Goal: Transaction & Acquisition: Purchase product/service

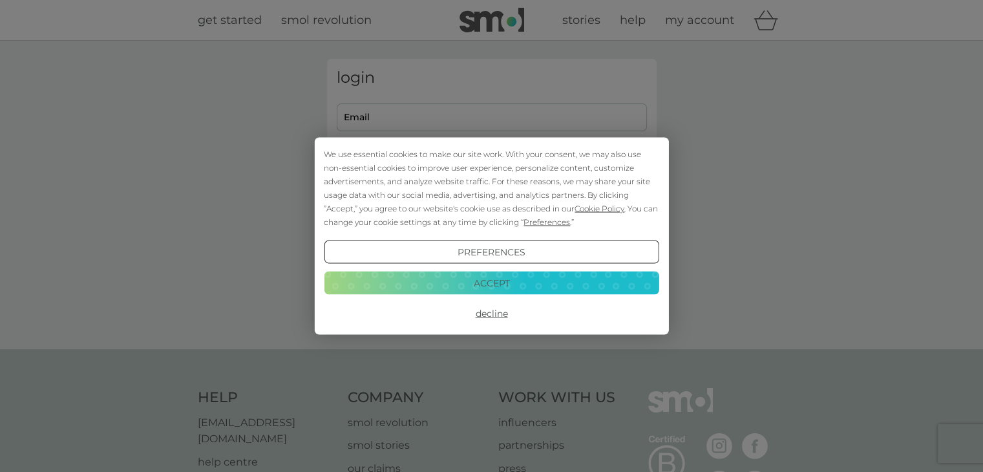
click at [516, 275] on button "Accept" at bounding box center [491, 282] width 335 height 23
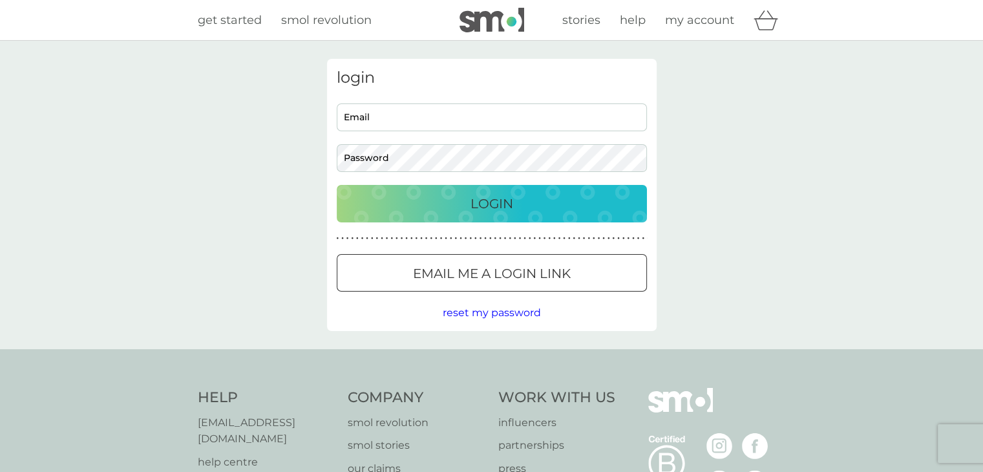
click at [408, 112] on input "Email" at bounding box center [492, 117] width 310 height 28
type input "[EMAIL_ADDRESS][DOMAIN_NAME]"
click at [337, 185] on button "Login" at bounding box center [492, 203] width 310 height 37
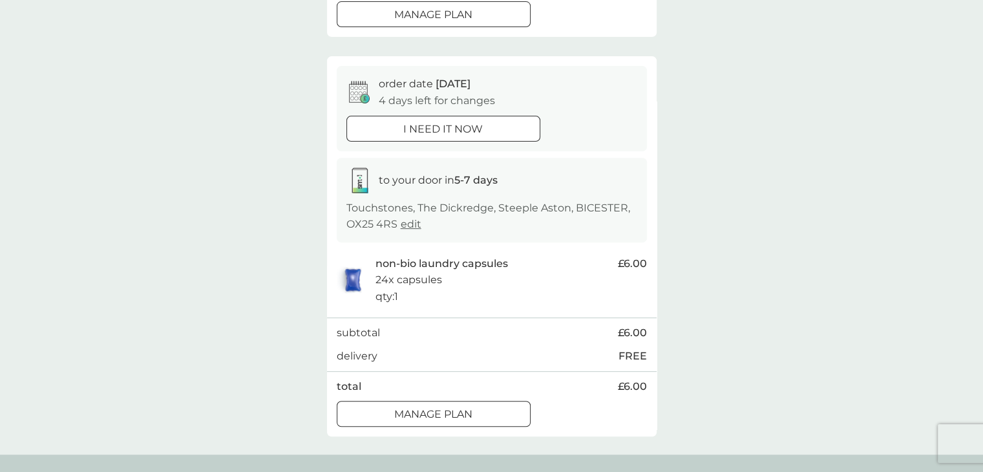
scroll to position [388, 0]
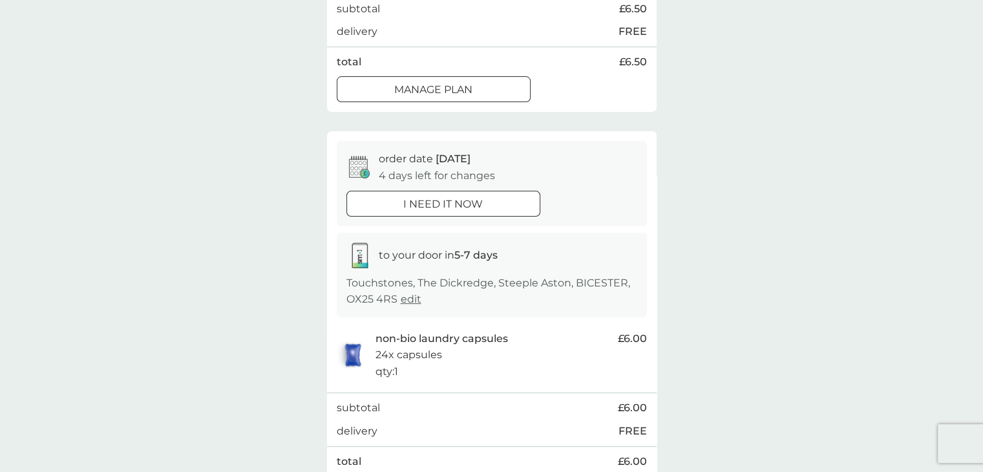
click at [481, 205] on p "i need it now" at bounding box center [442, 204] width 79 height 17
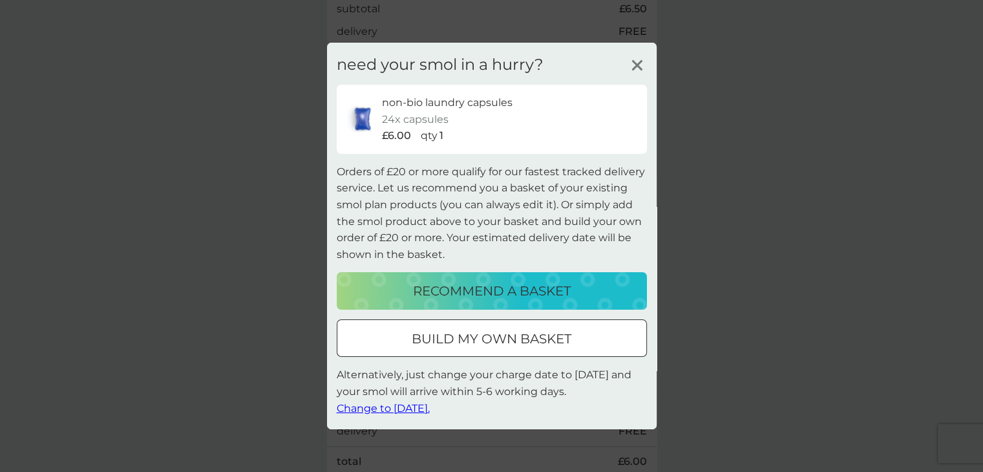
click at [532, 296] on p "recommend a basket" at bounding box center [492, 290] width 158 height 21
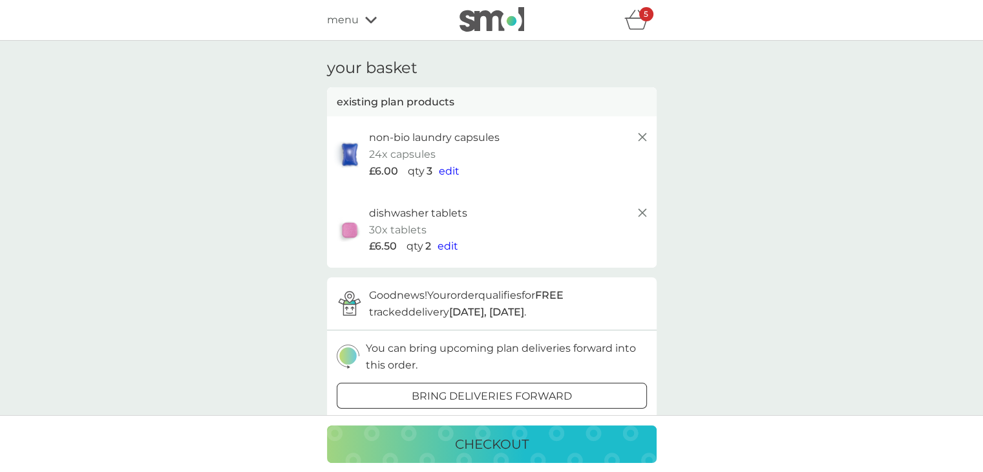
click at [521, 447] on p "checkout" at bounding box center [492, 444] width 74 height 21
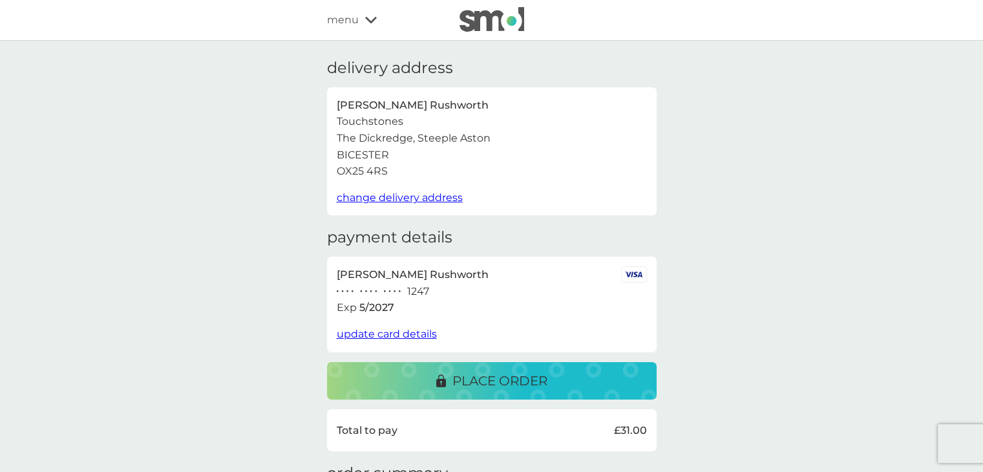
click at [549, 380] on div "place order" at bounding box center [492, 380] width 304 height 21
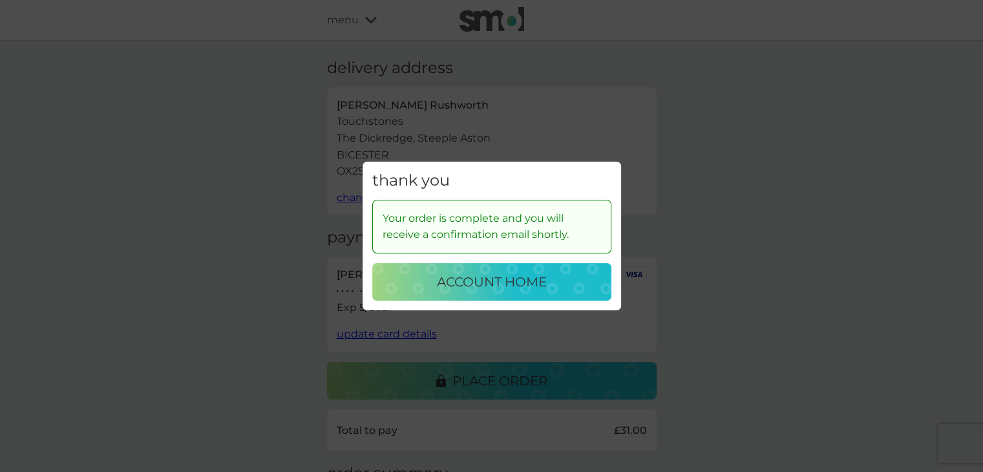
click at [541, 279] on p "account home" at bounding box center [492, 281] width 110 height 21
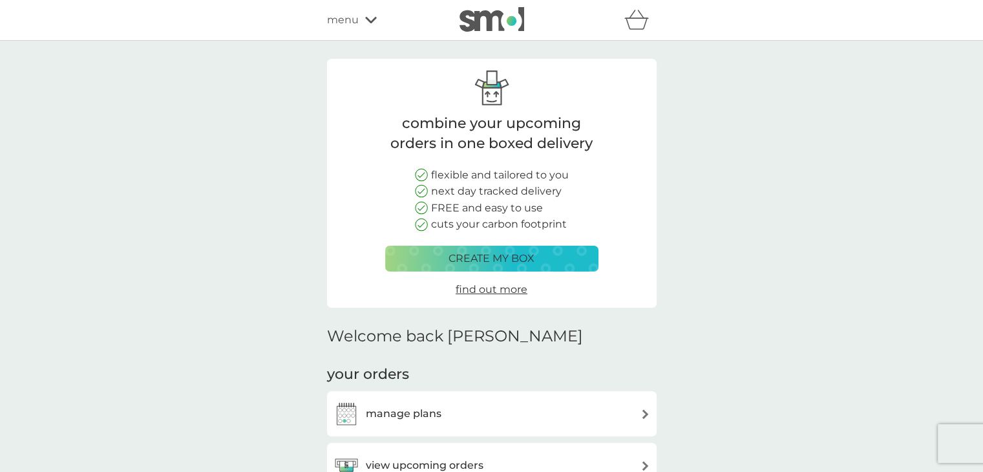
click at [366, 17] on icon at bounding box center [371, 20] width 12 height 6
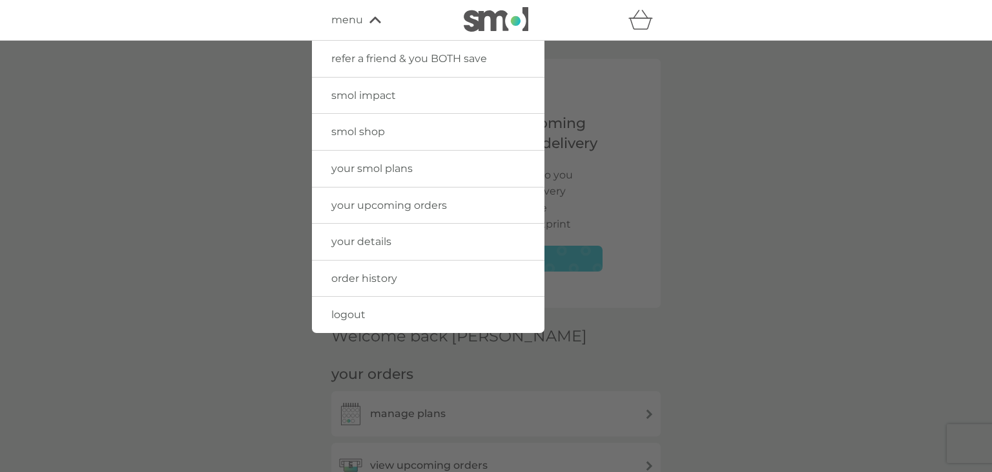
click at [348, 319] on span "logout" at bounding box center [348, 314] width 34 height 12
